Goal: Use online tool/utility: Utilize a website feature to perform a specific function

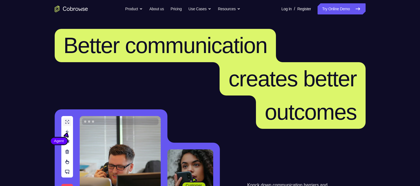
drag, startPoint x: 0, startPoint y: 0, endPoint x: 332, endPoint y: 7, distance: 332.4
click at [332, 7] on link "Try Online Demo" at bounding box center [342, 8] width 48 height 11
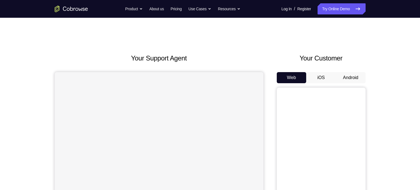
click at [350, 76] on button "Android" at bounding box center [351, 77] width 30 height 11
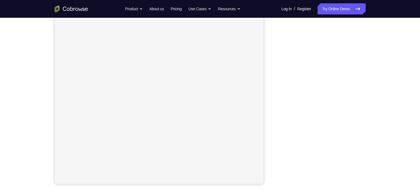
scroll to position [71, 0]
drag, startPoint x: 363, startPoint y: 61, endPoint x: 376, endPoint y: 97, distance: 38.4
click at [376, 97] on div "Your Support Agent Your Customer Web iOS Android Next Steps We’d be happy to gi…" at bounding box center [211, 130] width 356 height 366
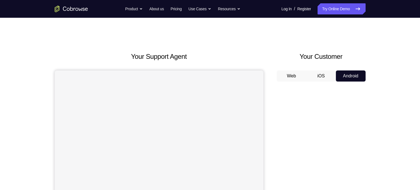
scroll to position [0, 0]
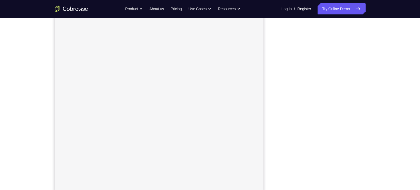
scroll to position [66, 0]
